Goal: Navigation & Orientation: Find specific page/section

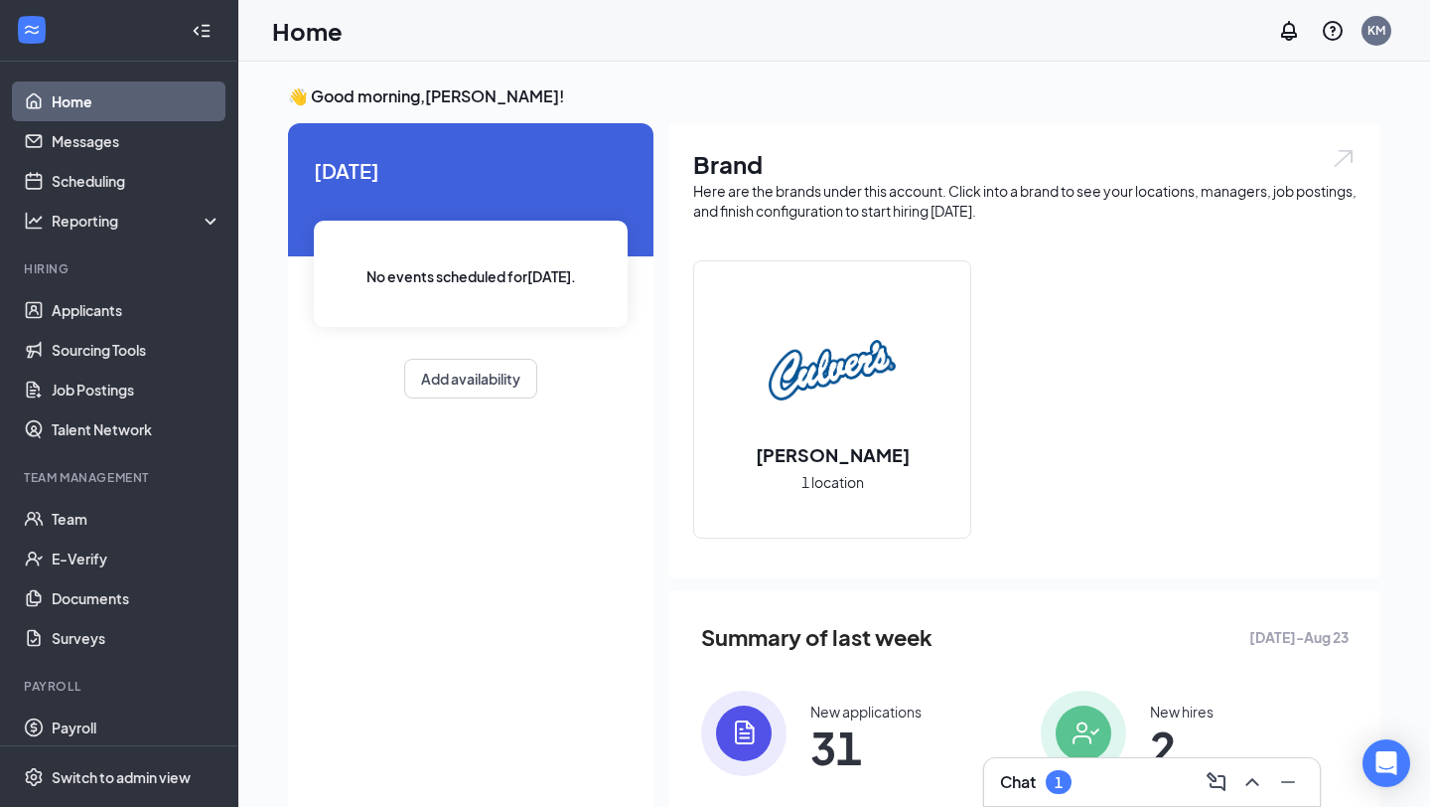
click at [1116, 769] on div "Chat 1" at bounding box center [1152, 782] width 304 height 32
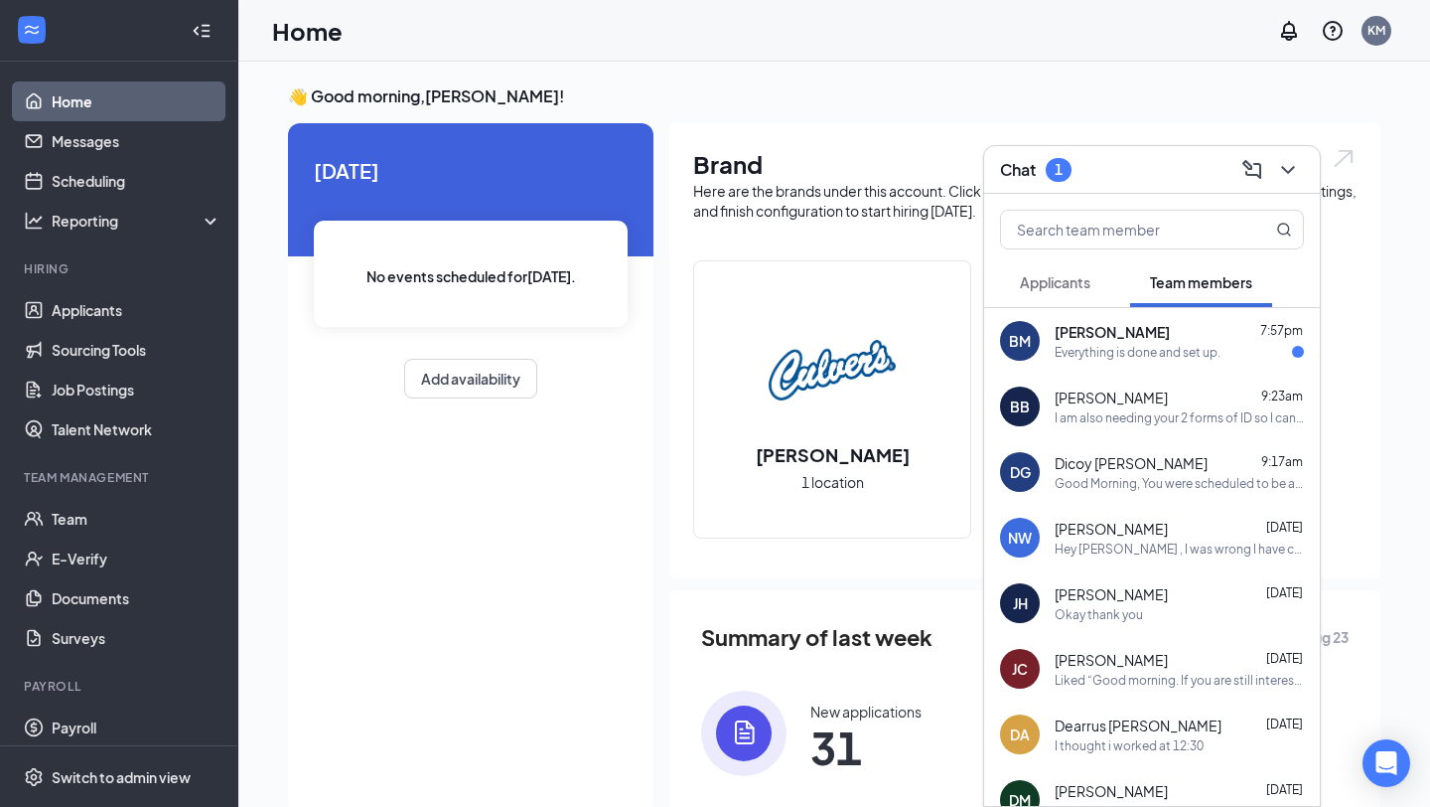
click at [522, 545] on div "[DATE] No events scheduled for [DATE] . Add availability" at bounding box center [471, 468] width 366 height 691
click at [1286, 174] on icon "ChevronDown" at bounding box center [1288, 170] width 24 height 24
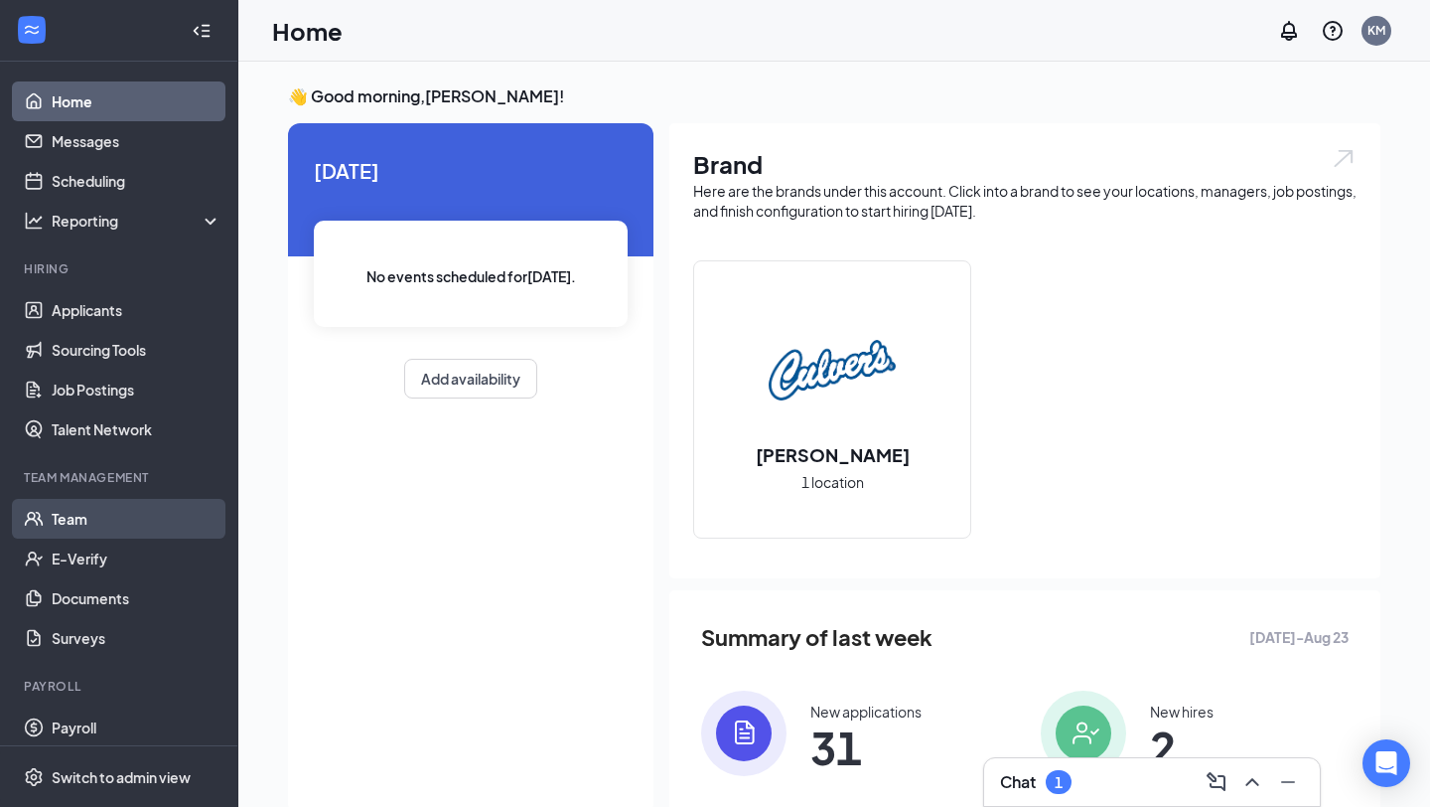
click at [80, 520] on link "Team" at bounding box center [137, 519] width 170 height 40
